Goal: Transaction & Acquisition: Purchase product/service

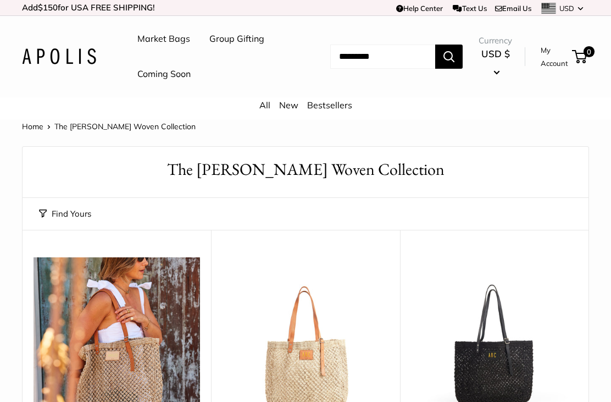
click at [163, 70] on link "Coming Soon" at bounding box center [163, 74] width 53 height 16
click at [260, 103] on link "All" at bounding box center [264, 104] width 11 height 11
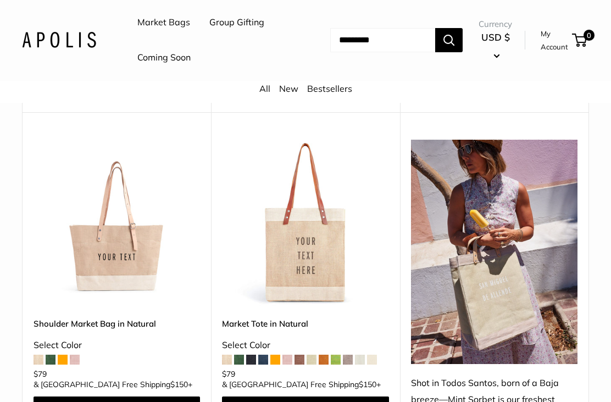
scroll to position [481, 0]
click at [52, 354] on span at bounding box center [51, 359] width 10 height 10
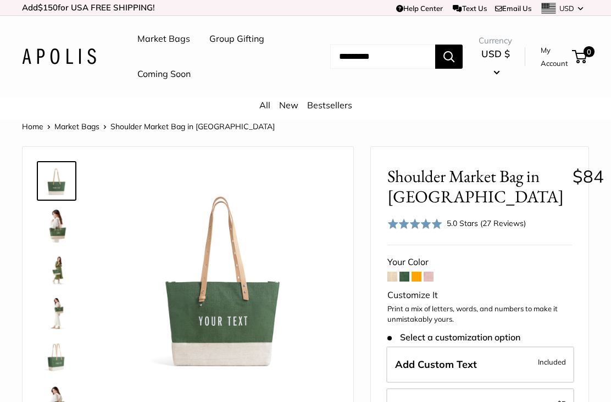
click at [394, 271] on span at bounding box center [392, 276] width 10 height 10
click at [431, 271] on span at bounding box center [429, 276] width 10 height 10
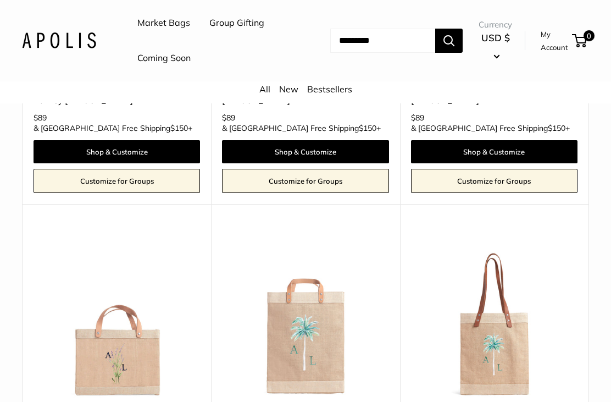
scroll to position [5250, 0]
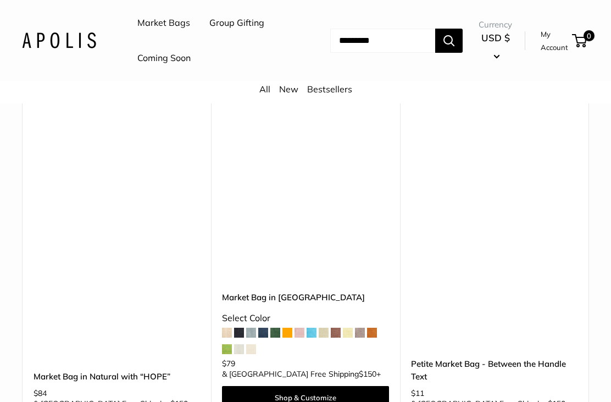
scroll to position [5111, 0]
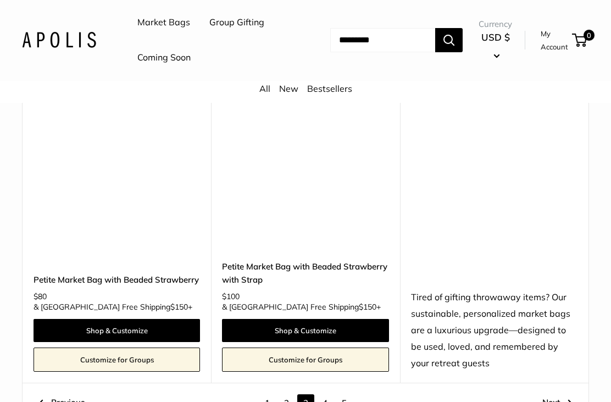
scroll to position [5267, 0]
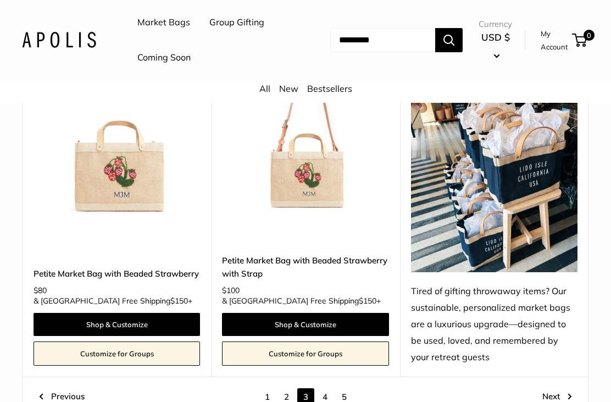
click at [326, 388] on link "4" at bounding box center [324, 396] width 17 height 17
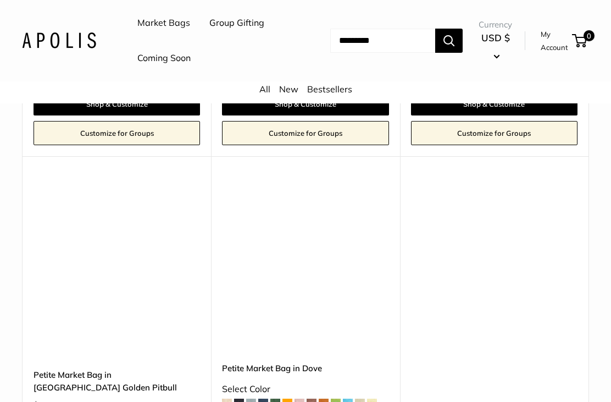
scroll to position [5207, 0]
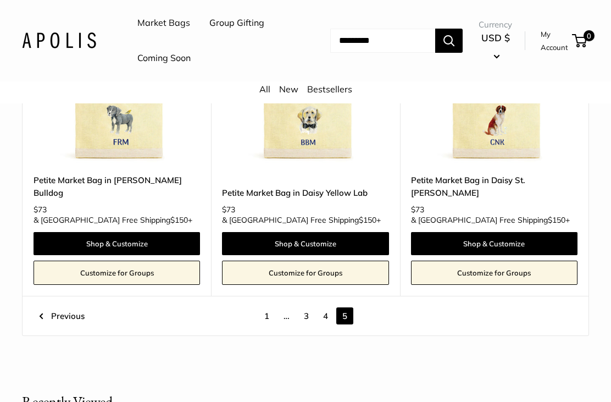
scroll to position [590, 0]
